Goal: Task Accomplishment & Management: Manage account settings

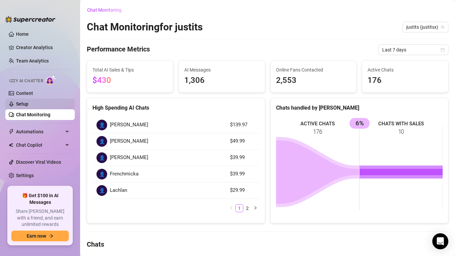
click at [28, 104] on link "Setup" at bounding box center [22, 103] width 12 height 5
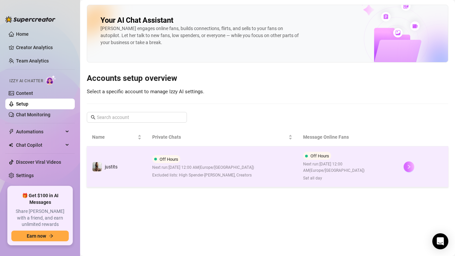
click at [406, 166] on button "button" at bounding box center [409, 166] width 11 height 11
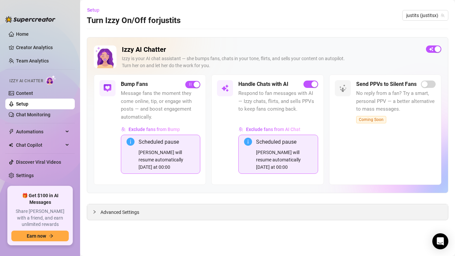
click at [112, 216] on div "Advanced Settings" at bounding box center [267, 212] width 361 height 16
click at [101, 214] on span "Advanced Settings" at bounding box center [120, 211] width 39 height 7
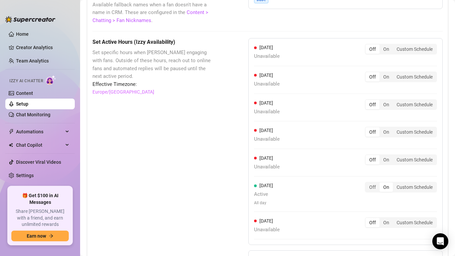
scroll to position [703, 0]
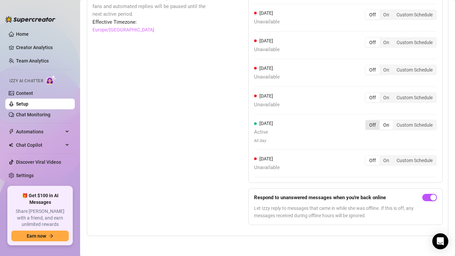
click at [376, 123] on div "Off" at bounding box center [373, 124] width 14 height 9
click at [367, 121] on input "Off" at bounding box center [367, 121] width 0 height 0
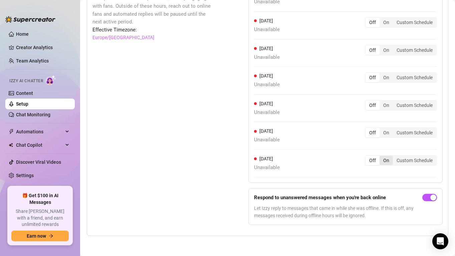
click at [386, 162] on div "On" at bounding box center [386, 160] width 13 height 9
click at [381, 157] on input "On" at bounding box center [381, 157] width 0 height 0
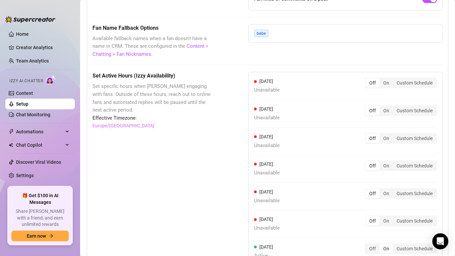
scroll to position [517, 0]
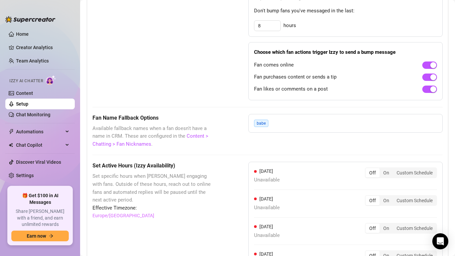
click at [411, 179] on div "[DATE] Unavailable Off On Custom Schedule" at bounding box center [345, 175] width 183 height 17
click at [407, 174] on div "Custom Schedule" at bounding box center [414, 172] width 43 height 9
click at [395, 169] on input "Custom Schedule" at bounding box center [395, 169] width 0 height 0
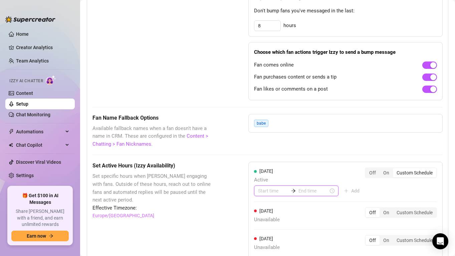
click at [271, 187] on input at bounding box center [273, 190] width 30 height 7
type input "00:10"
click at [262, 167] on div "09" at bounding box center [264, 167] width 16 height 9
type input "09:00"
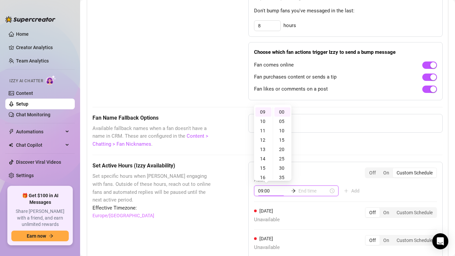
click at [299, 194] on input at bounding box center [314, 190] width 30 height 7
type input "23:00"
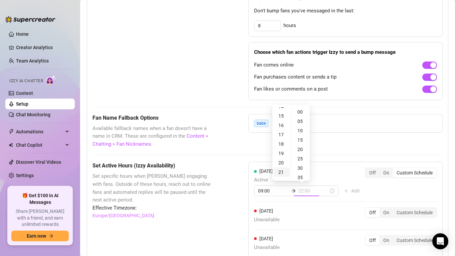
type input "21:00"
click at [281, 161] on div "23" at bounding box center [282, 161] width 16 height 9
type input "23:55"
click at [300, 113] on div "55" at bounding box center [301, 111] width 16 height 9
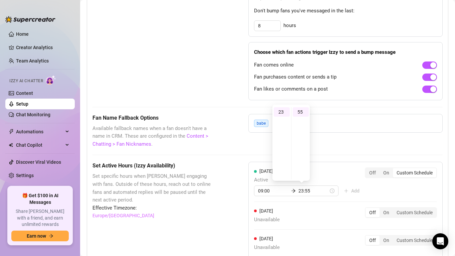
click at [341, 153] on div "These settings control all of [PERSON_NAME]'s features — including Bump Fans, H…" at bounding box center [268, 68] width 350 height 719
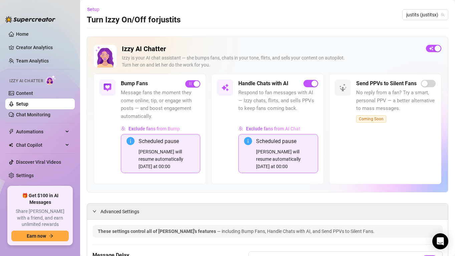
scroll to position [0, 0]
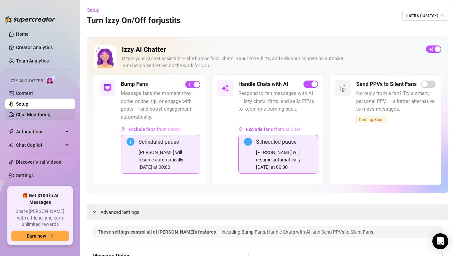
click at [41, 117] on link "Chat Monitoring" at bounding box center [33, 114] width 34 height 5
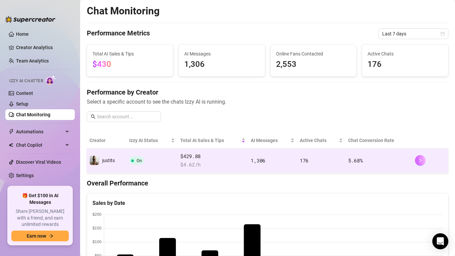
click at [423, 158] on button "button" at bounding box center [420, 160] width 11 height 11
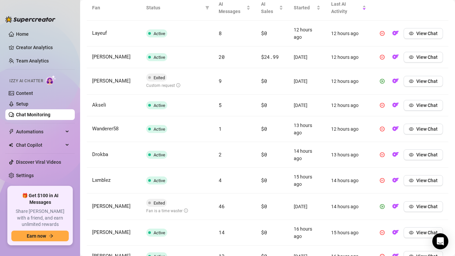
scroll to position [256, 0]
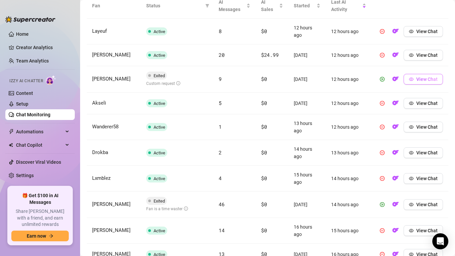
click at [424, 80] on span "View Chat" at bounding box center [427, 78] width 21 height 5
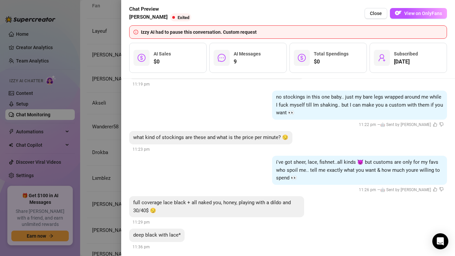
scroll to position [674, 0]
click at [435, 240] on div "Open Intercom Messenger" at bounding box center [441, 241] width 18 height 18
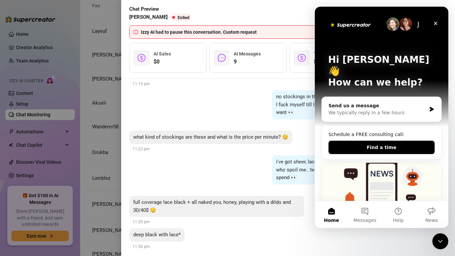
scroll to position [0, 0]
click at [440, 246] on div "Close Intercom Messenger" at bounding box center [440, 240] width 16 height 16
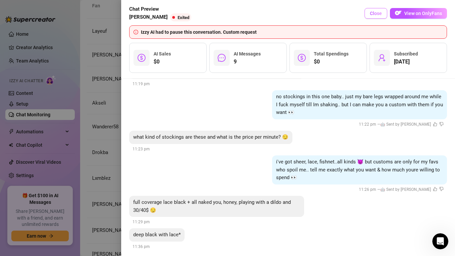
click at [376, 13] on span "Close" at bounding box center [376, 13] width 12 height 5
